Goal: Information Seeking & Learning: Learn about a topic

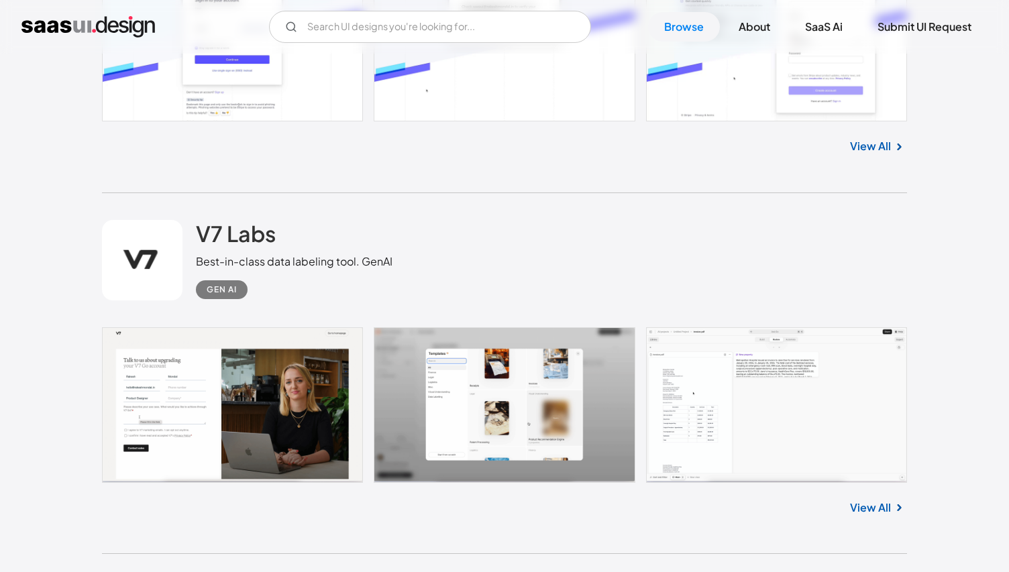
scroll to position [1325, 0]
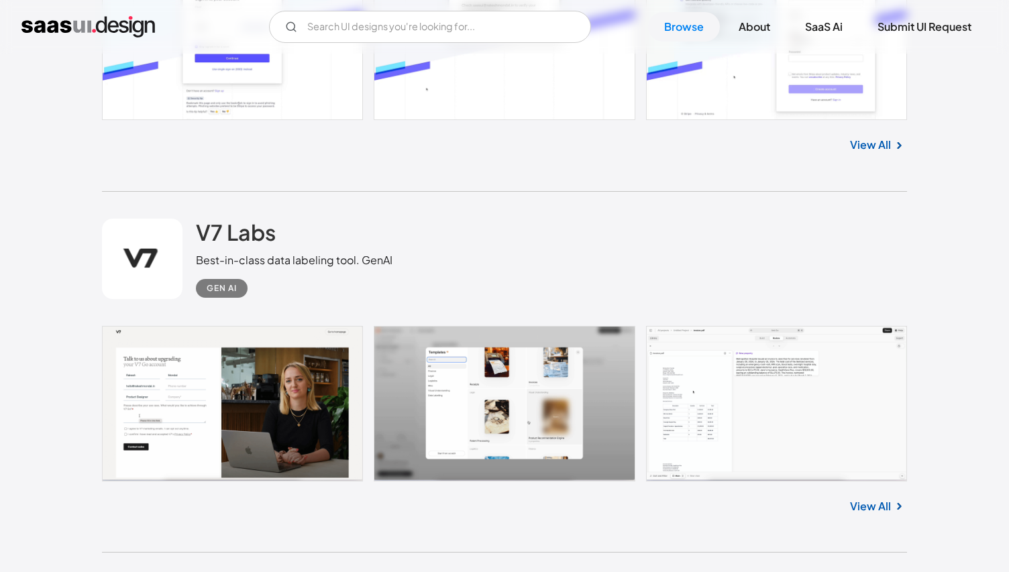
click at [273, 259] on div "Best-in-class data labeling tool. GenAI" at bounding box center [294, 260] width 197 height 16
click at [307, 238] on div "V7 Labs Best-in-class data labeling tool. GenAI Gen AI" at bounding box center [294, 258] width 197 height 79
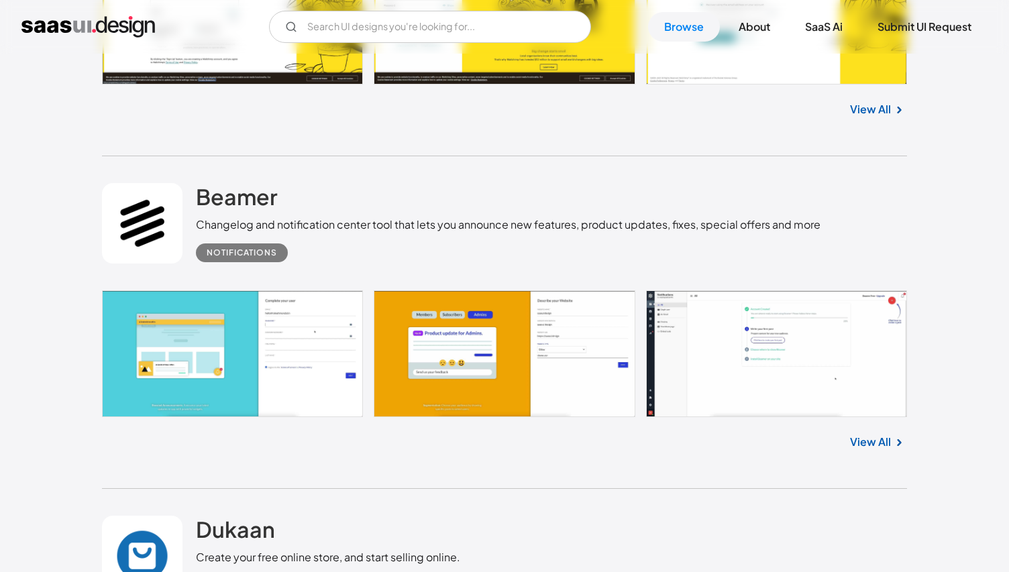
scroll to position [12302, 0]
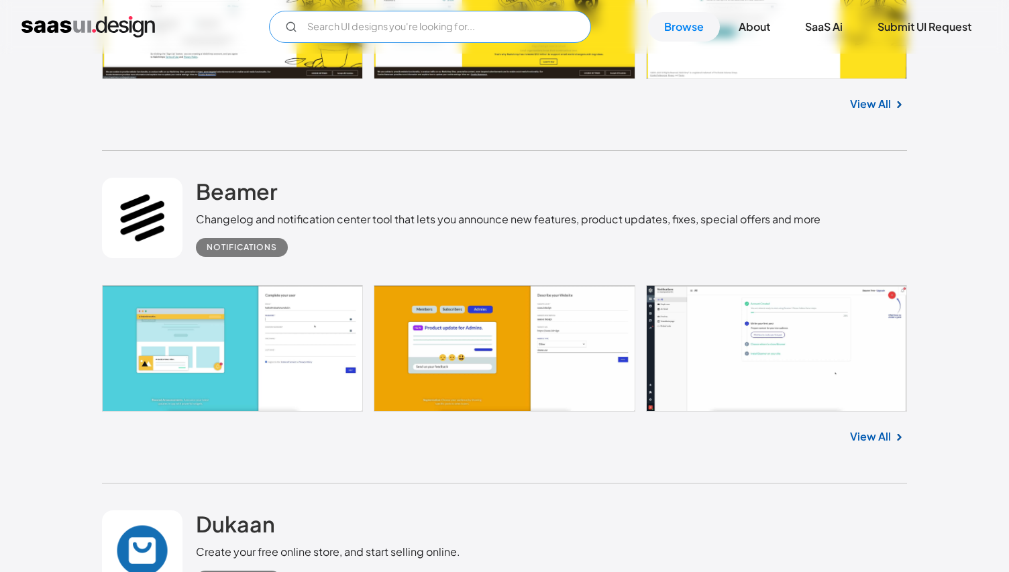
click at [453, 25] on input "Email Form" at bounding box center [430, 27] width 322 height 32
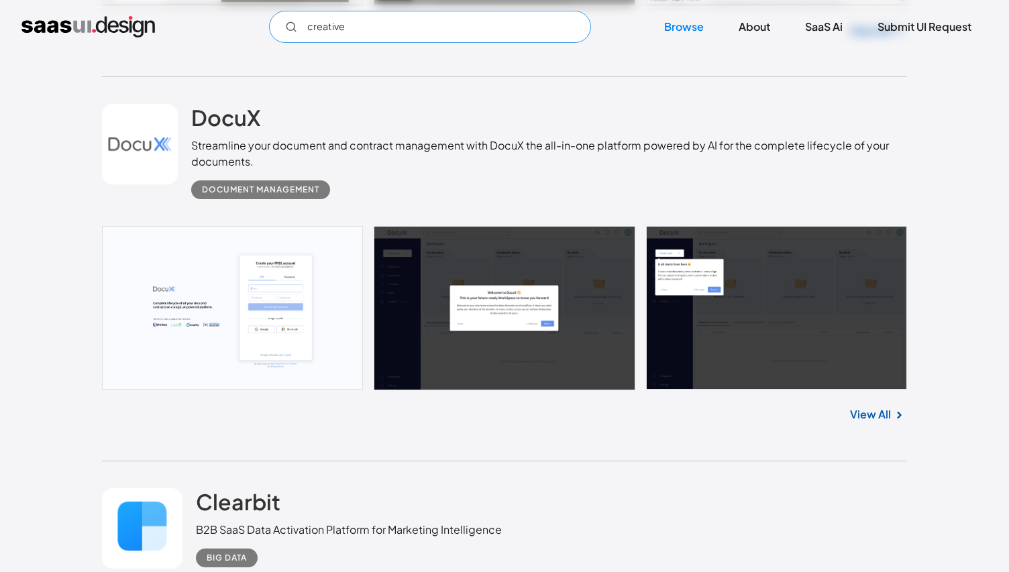
scroll to position [1583, 0]
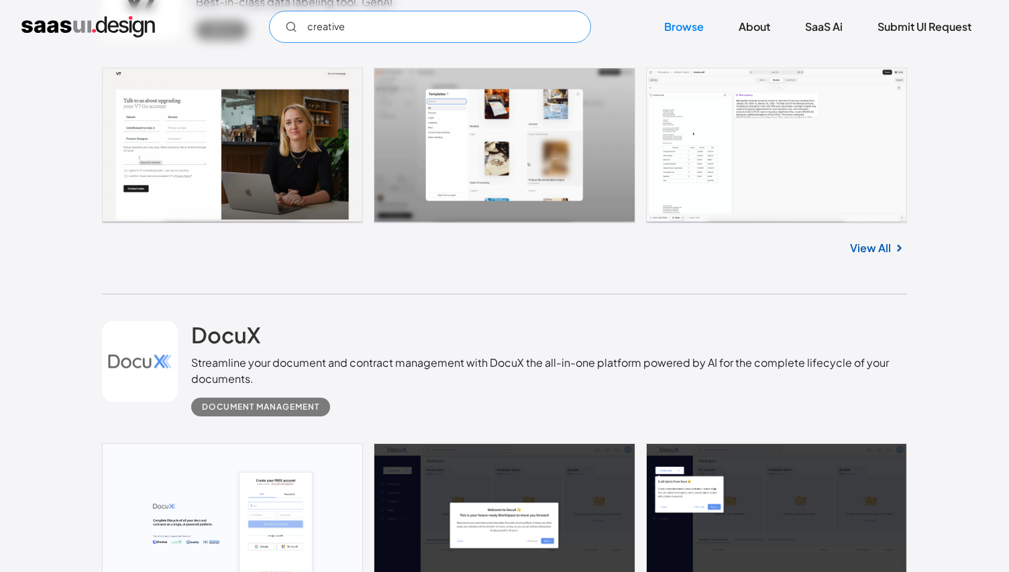
click at [356, 39] on input "creative" at bounding box center [430, 27] width 322 height 32
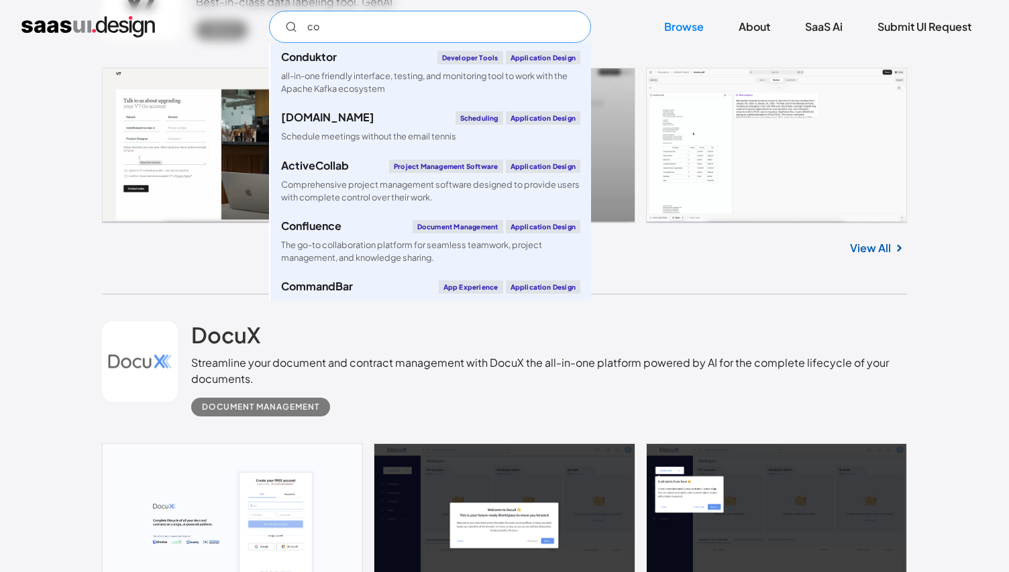
type input "c"
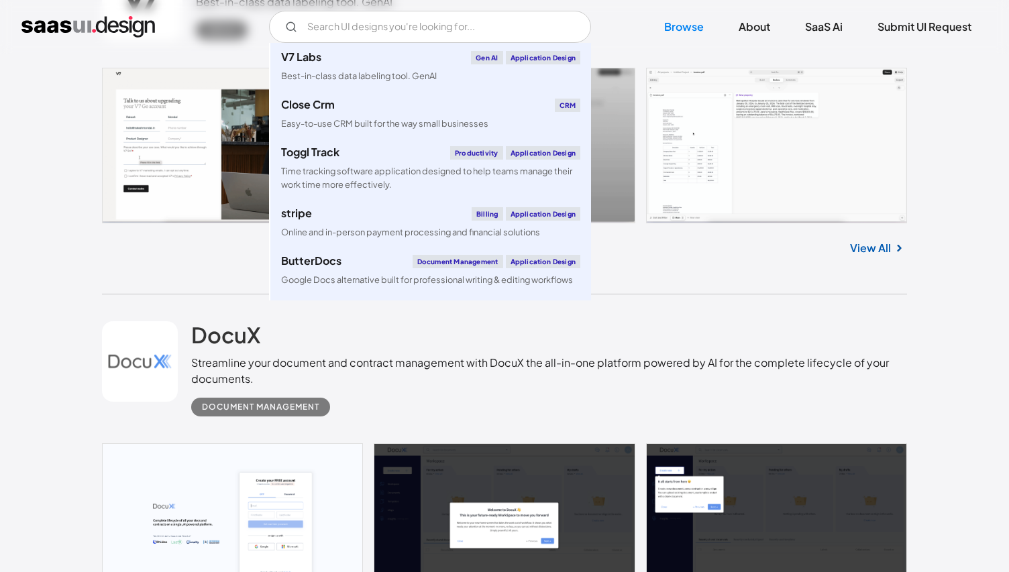
click at [248, 17] on div "V7 Labs Gen AI Application Design Best-in-class data labeling tool. GenAI Close…" at bounding box center [504, 27] width 966 height 32
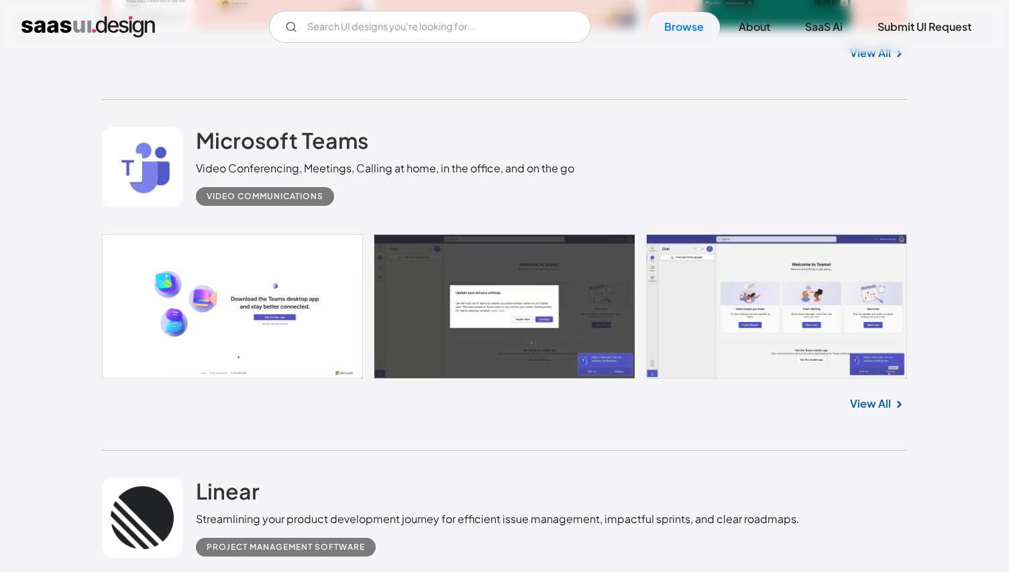
scroll to position [33960, 0]
